Goal: Find specific page/section

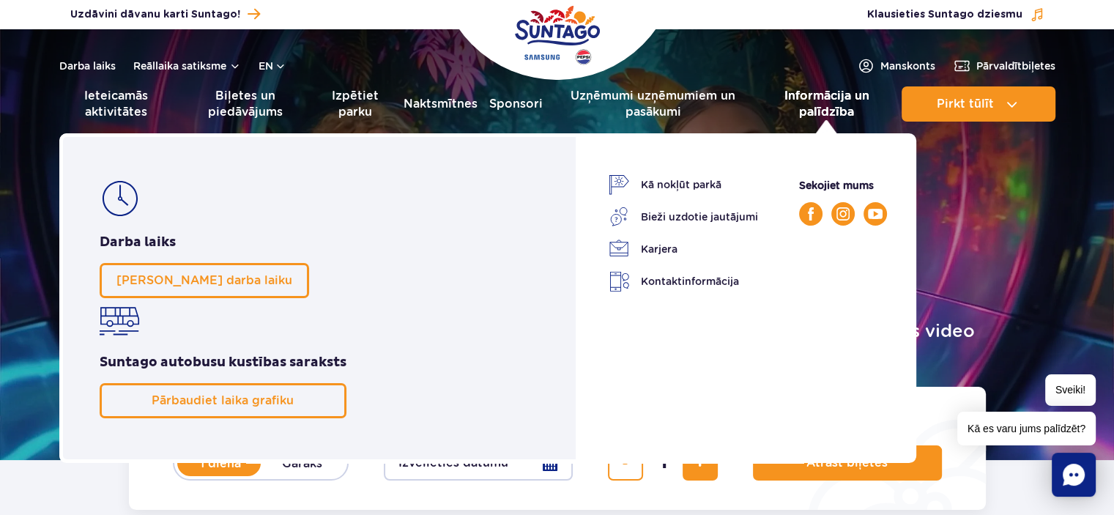
click at [834, 98] on font "Informācija un palīdzība" at bounding box center [826, 104] width 85 height 30
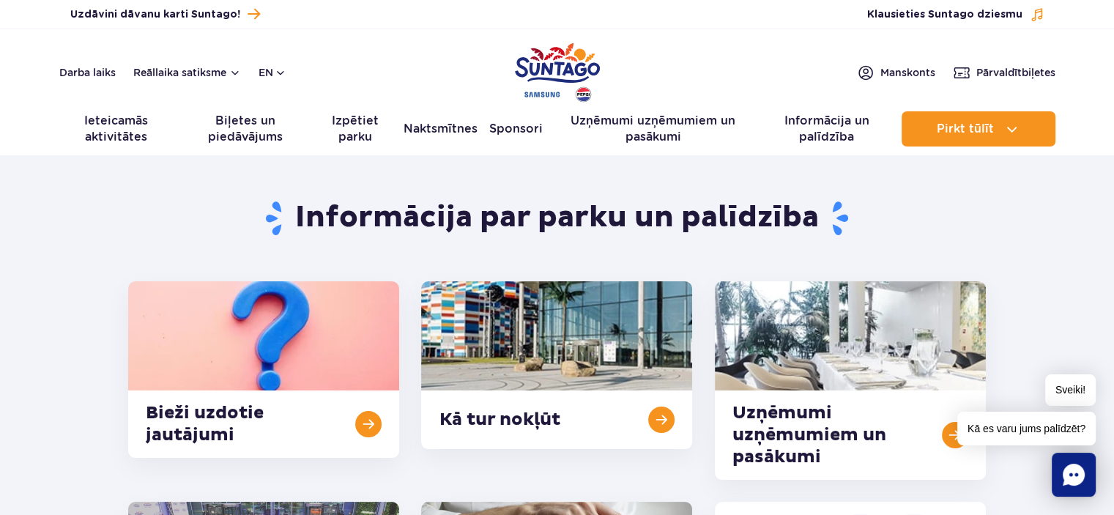
click at [555, 64] on img "Polijas parks" at bounding box center [557, 72] width 85 height 67
